Goal: Find specific page/section: Find specific page/section

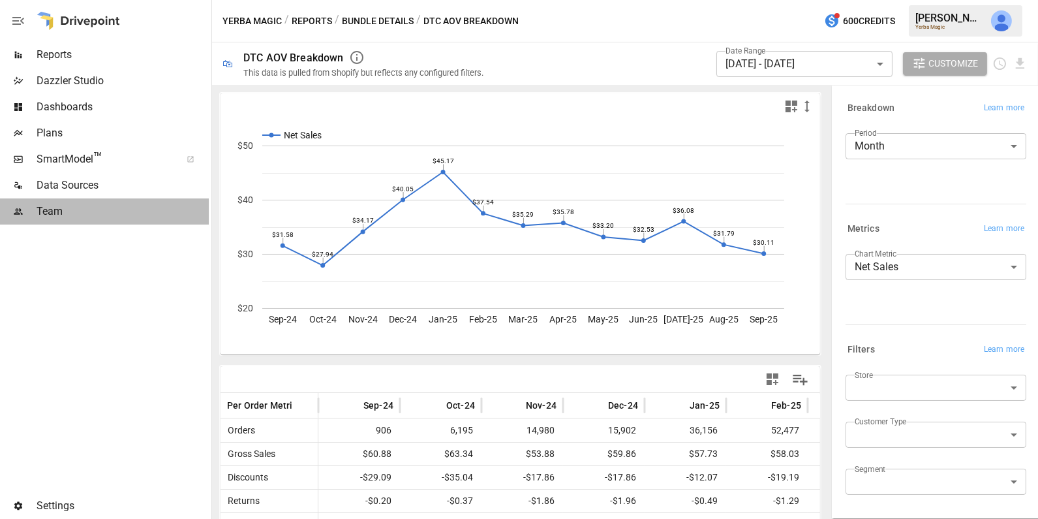
click at [117, 204] on span "Team" at bounding box center [123, 212] width 172 height 16
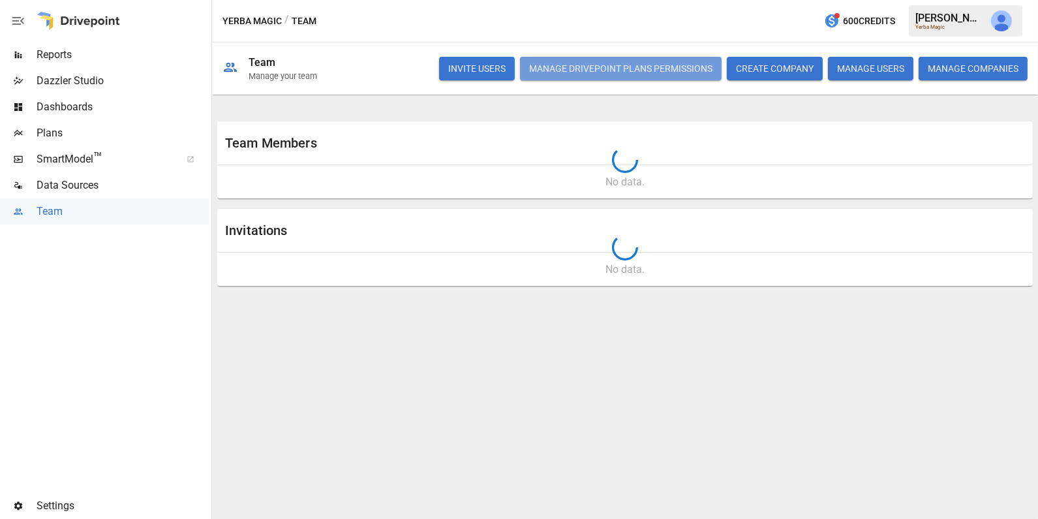
click at [579, 71] on button "Manage Drivepoint Plans Permissions" at bounding box center [621, 68] width 202 height 23
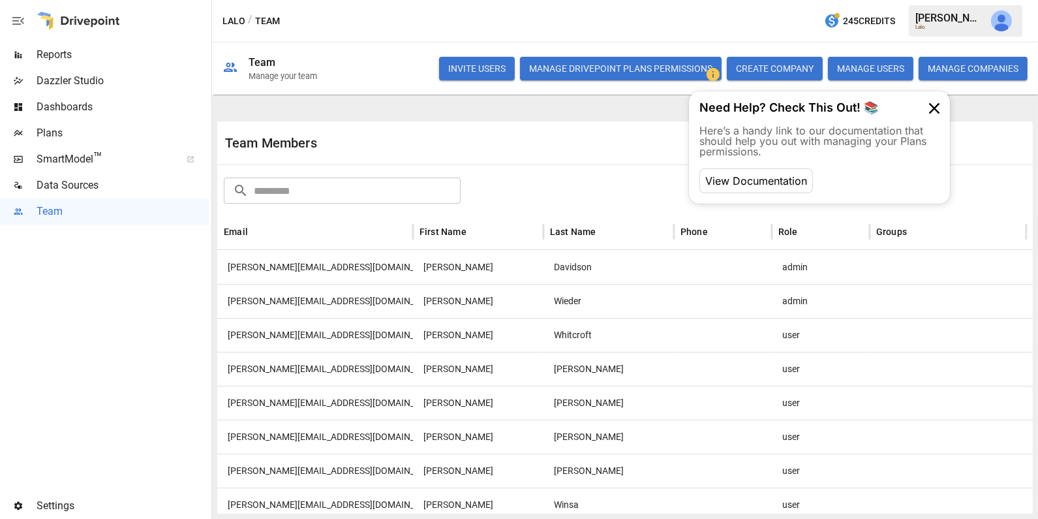
scroll to position [44, 0]
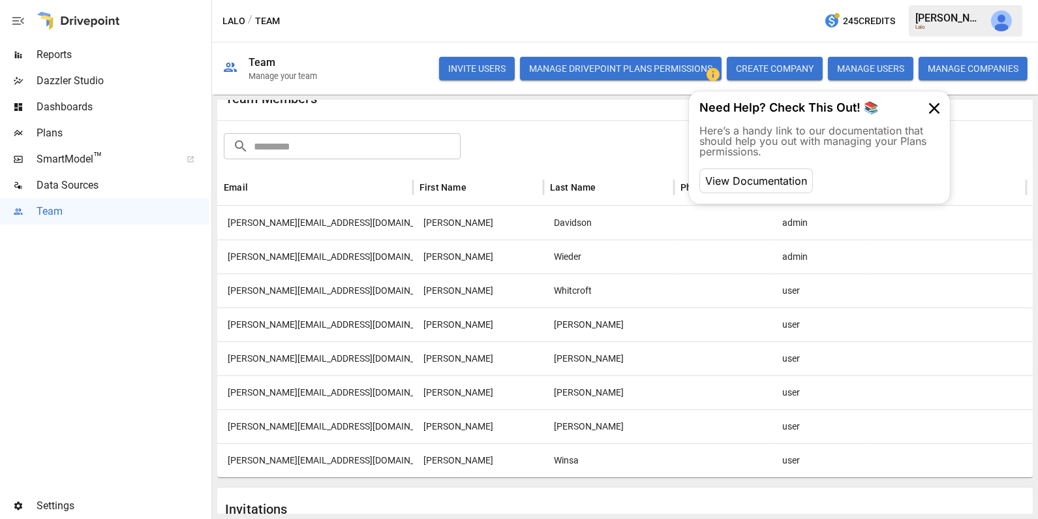
click at [544, 112] on div "Team Members" at bounding box center [625, 98] width 816 height 43
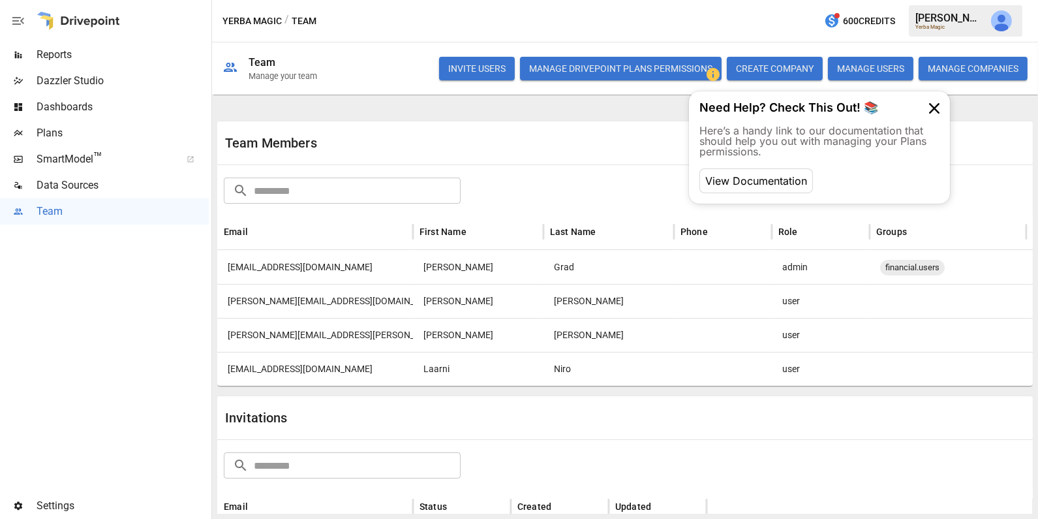
click at [172, 54] on span "Reports" at bounding box center [123, 55] width 172 height 16
